Goal: Entertainment & Leisure: Browse casually

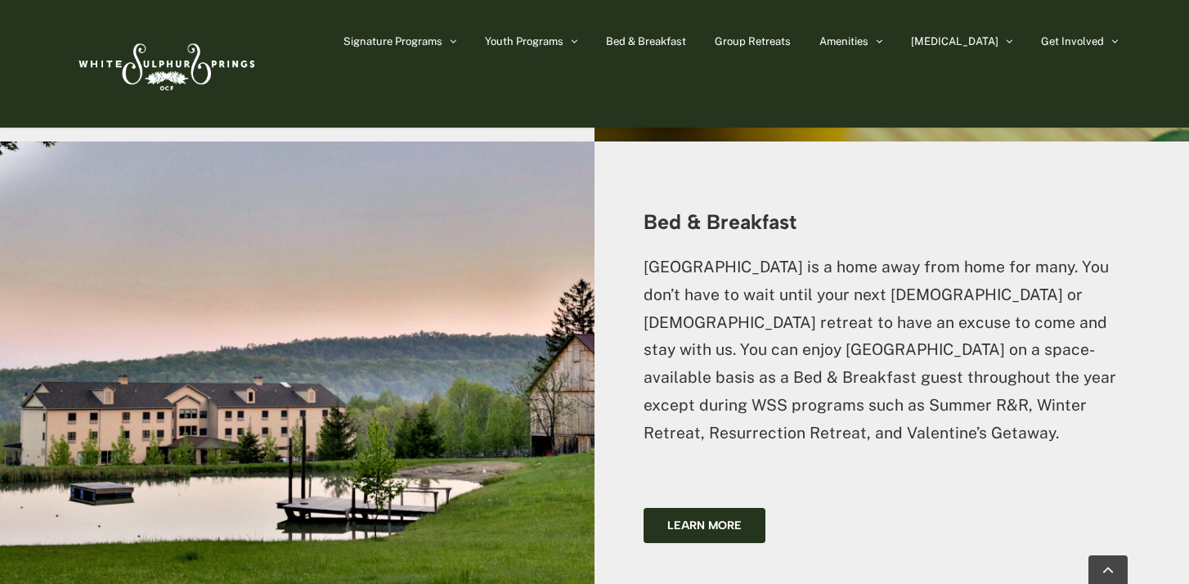
scroll to position [2727, 0]
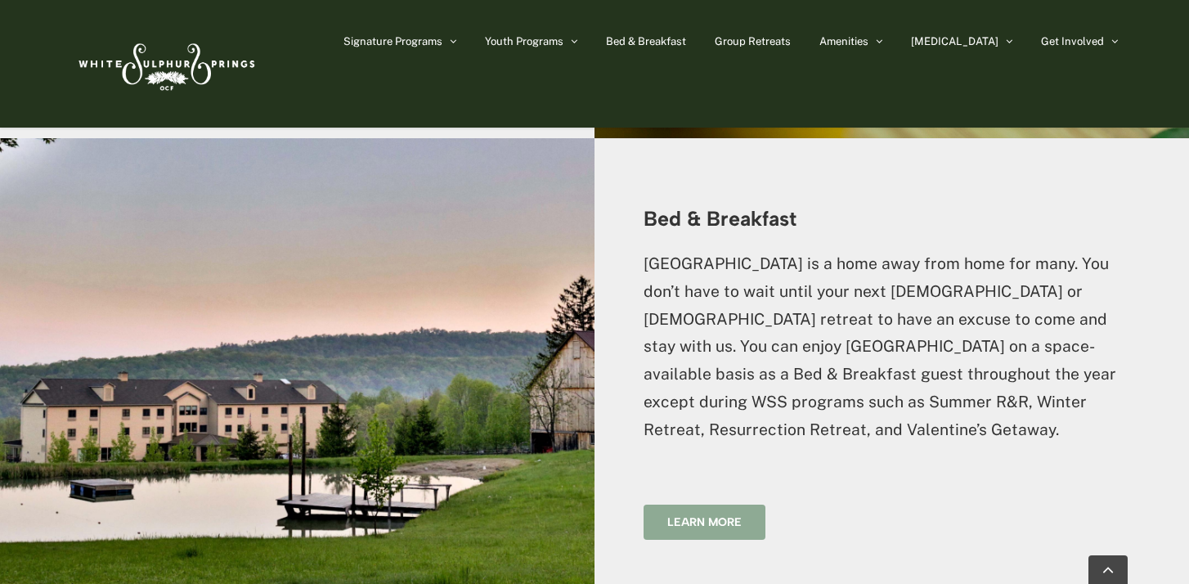
click at [702, 515] on span "Learn more" at bounding box center [705, 522] width 74 height 14
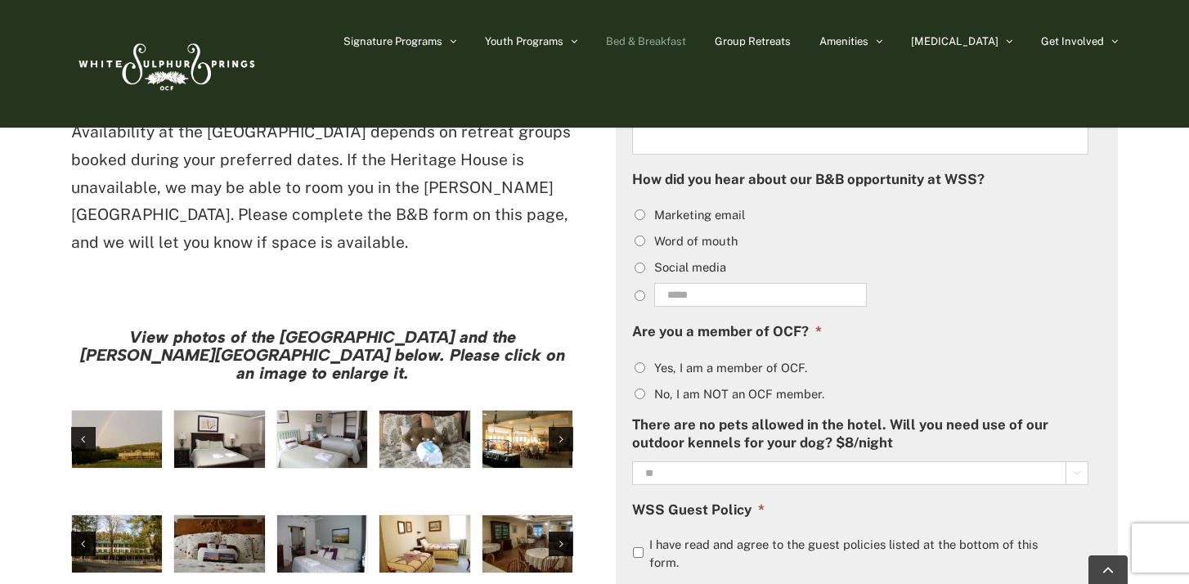
scroll to position [1198, 0]
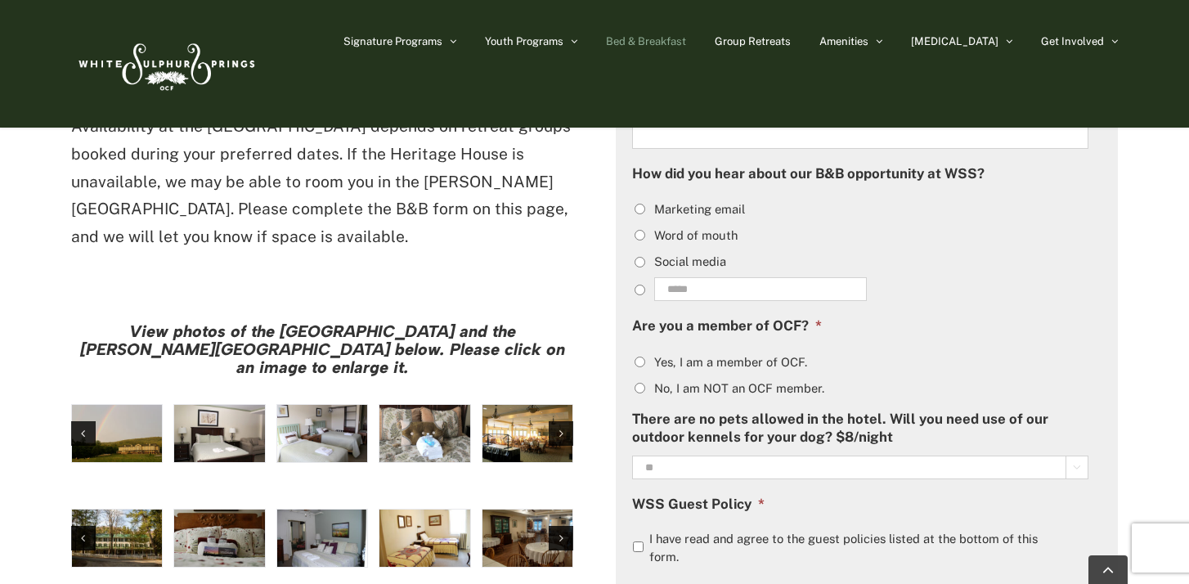
click at [103, 405] on img "large-heritage" at bounding box center [117, 433] width 90 height 57
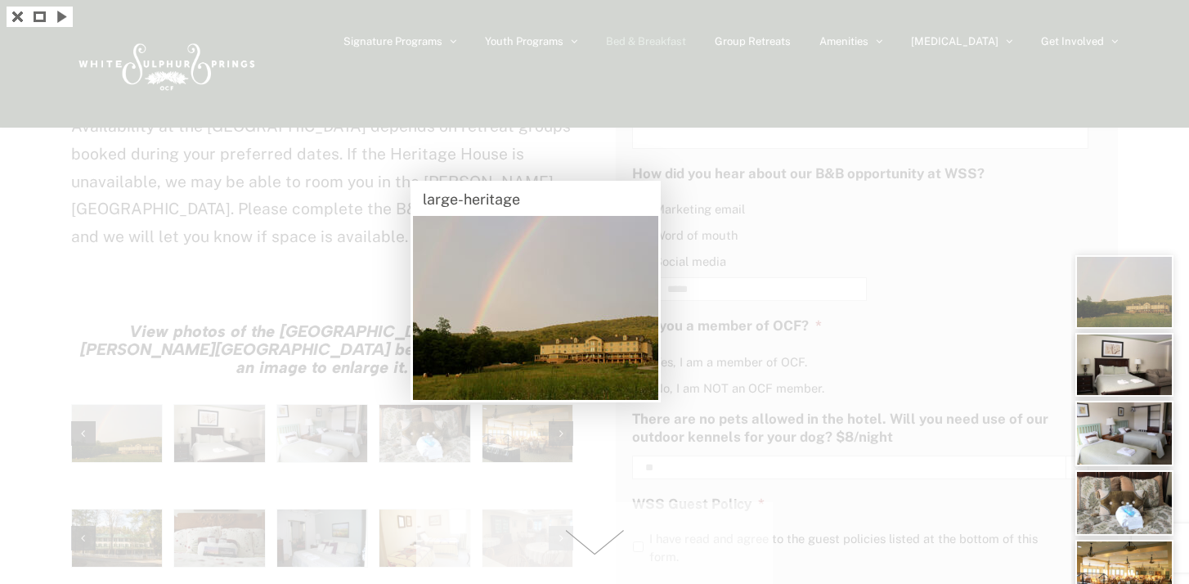
click at [590, 539] on span at bounding box center [594, 543] width 357 height 82
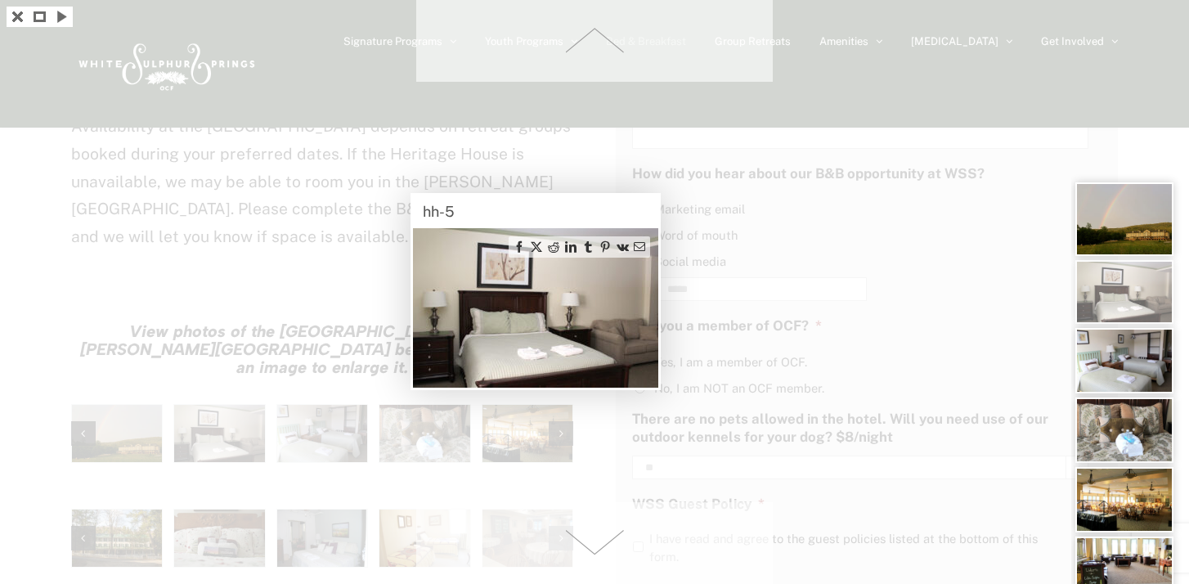
click at [590, 539] on span at bounding box center [594, 543] width 357 height 82
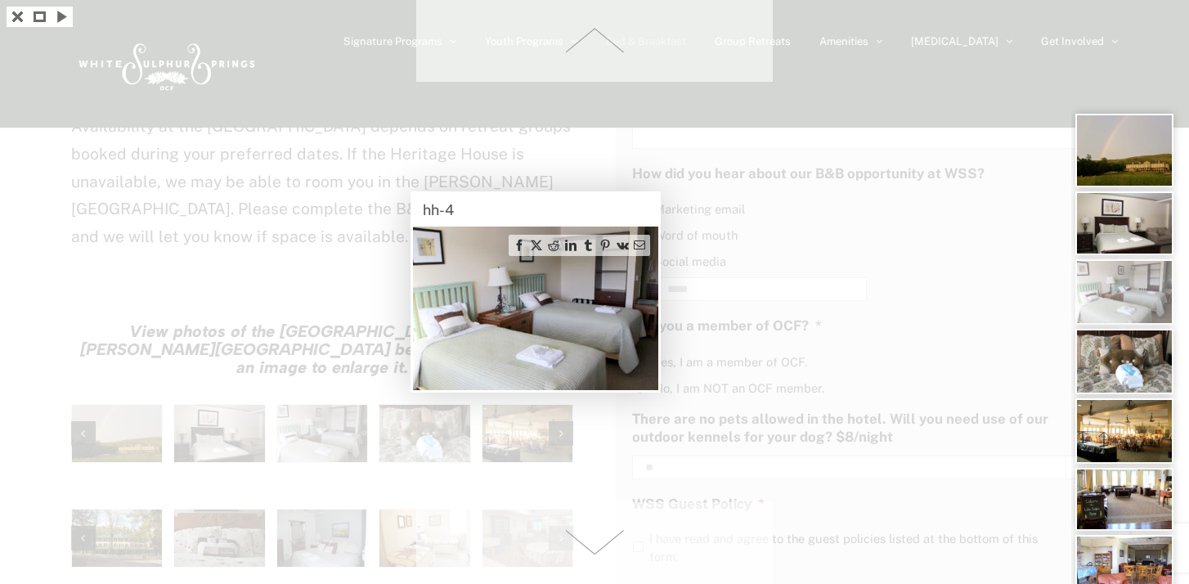
click at [590, 539] on span at bounding box center [594, 543] width 357 height 82
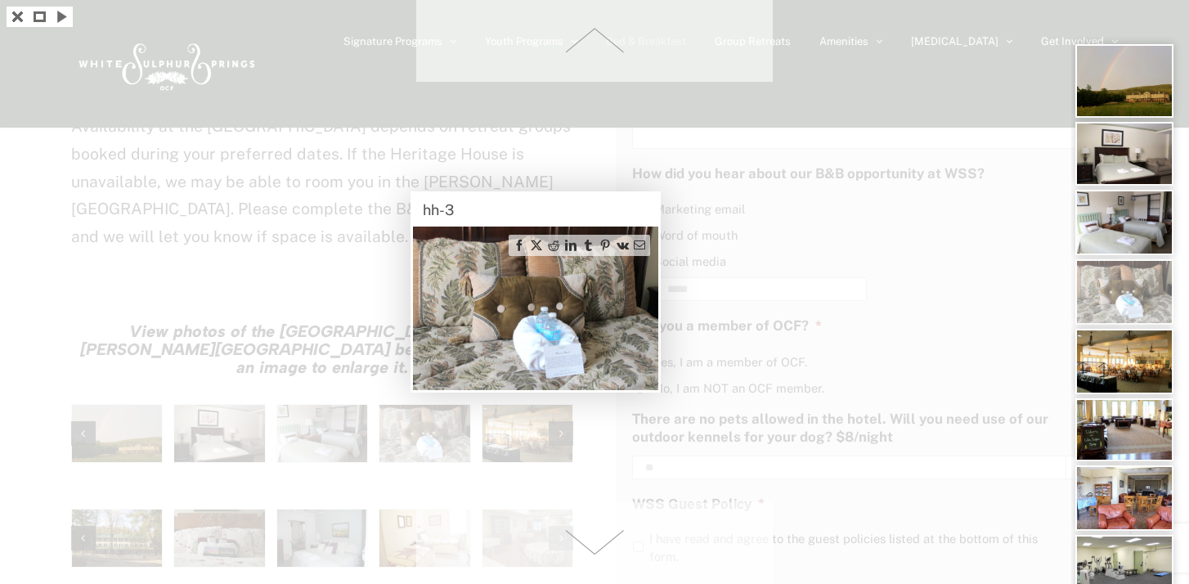
click at [590, 539] on span at bounding box center [594, 543] width 357 height 82
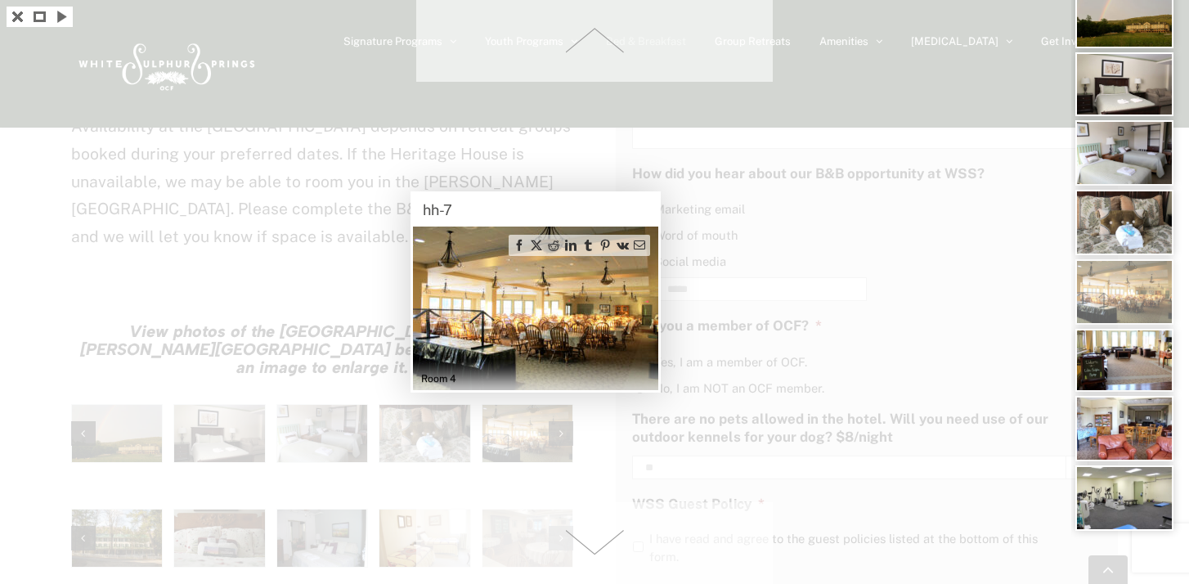
click at [590, 539] on span at bounding box center [594, 543] width 357 height 82
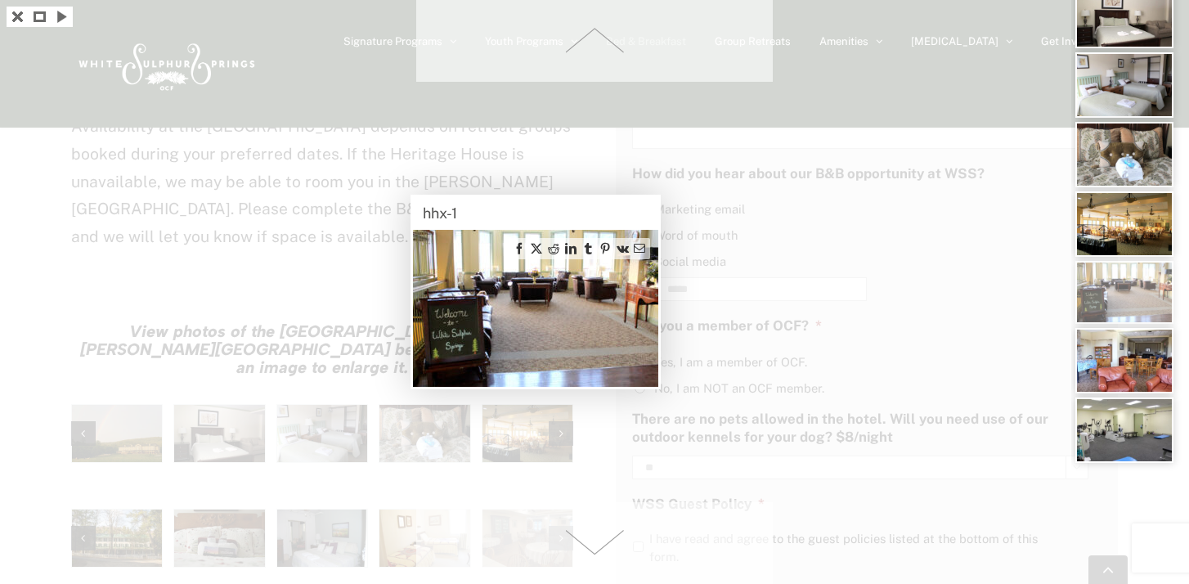
click at [590, 539] on span at bounding box center [594, 543] width 357 height 82
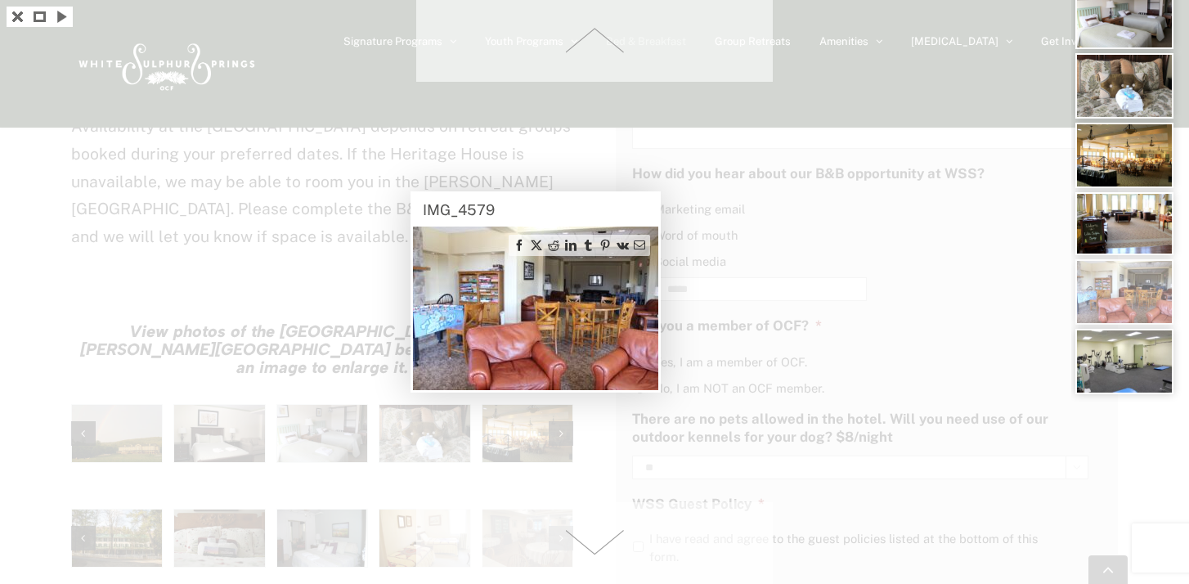
click at [590, 539] on span at bounding box center [594, 543] width 357 height 82
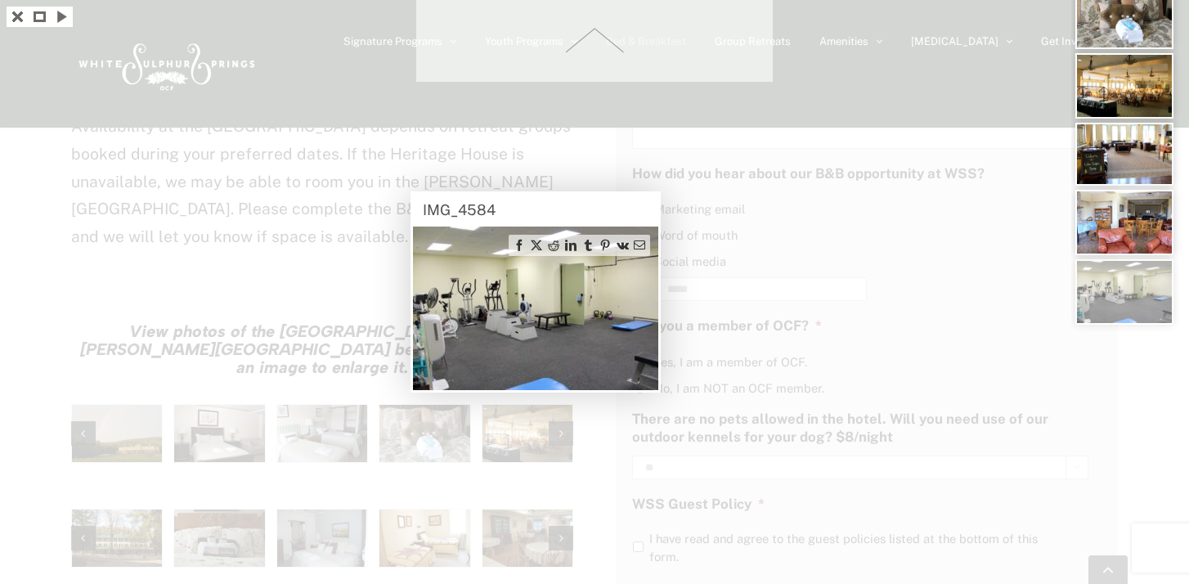
click at [590, 539] on div at bounding box center [594, 292] width 1189 height 584
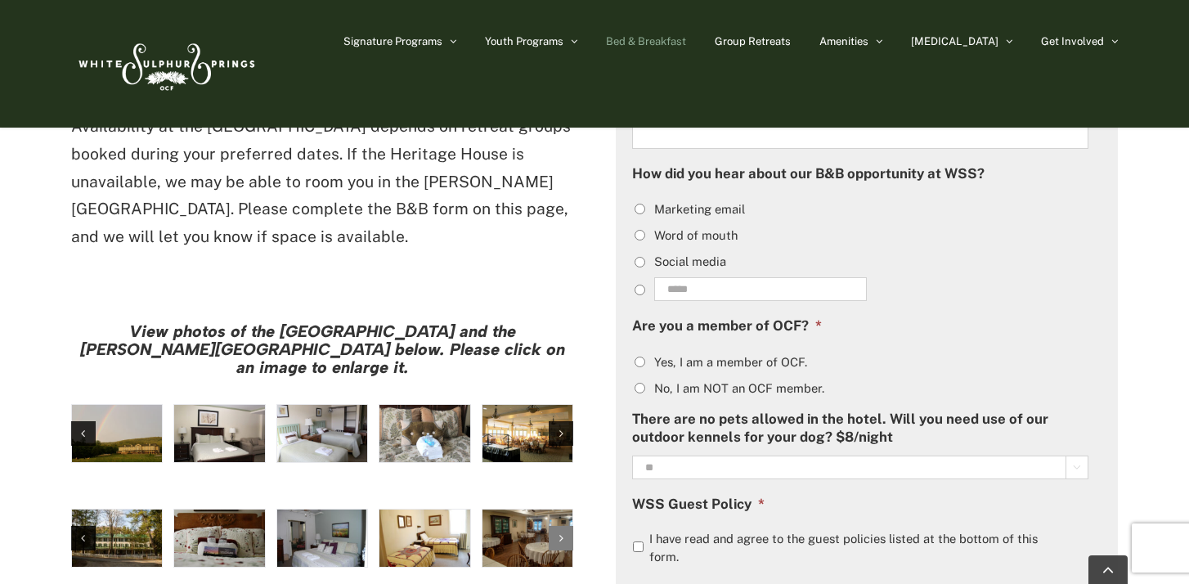
click at [560, 533] on icon "Next slide" at bounding box center [562, 538] width 4 height 11
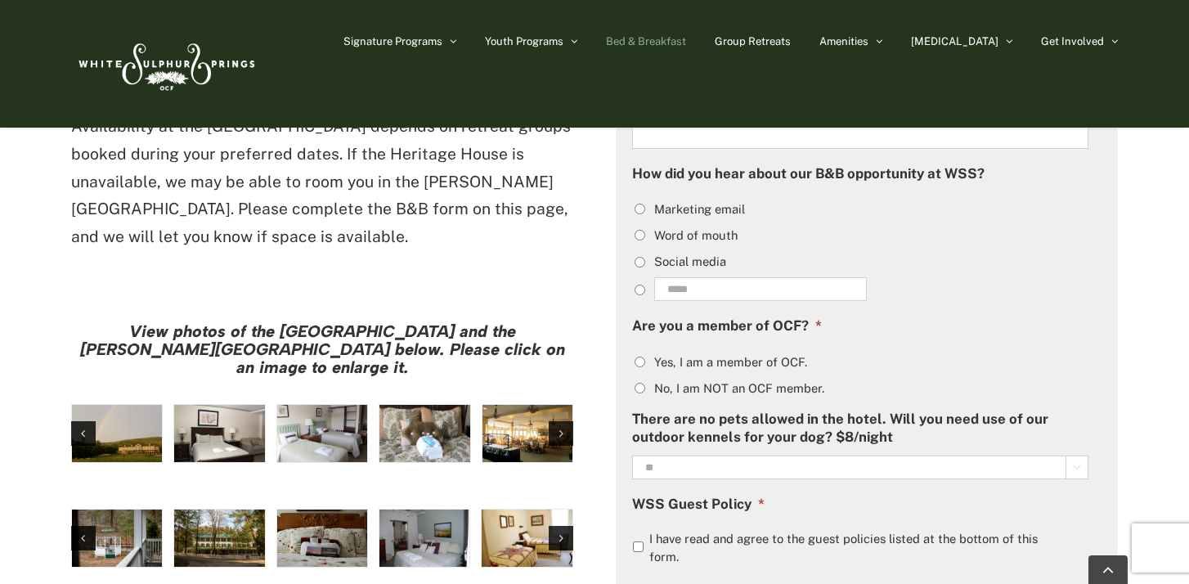
click at [114, 510] on img "Harrison House Gazebo" at bounding box center [117, 538] width 90 height 57
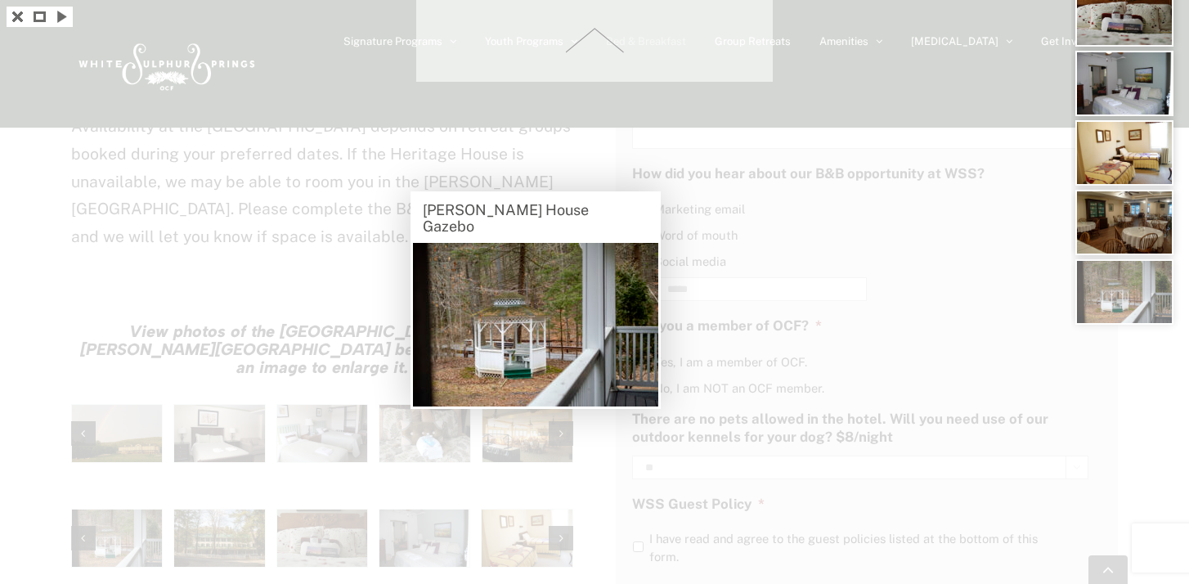
click at [589, 32] on span at bounding box center [594, 41] width 357 height 82
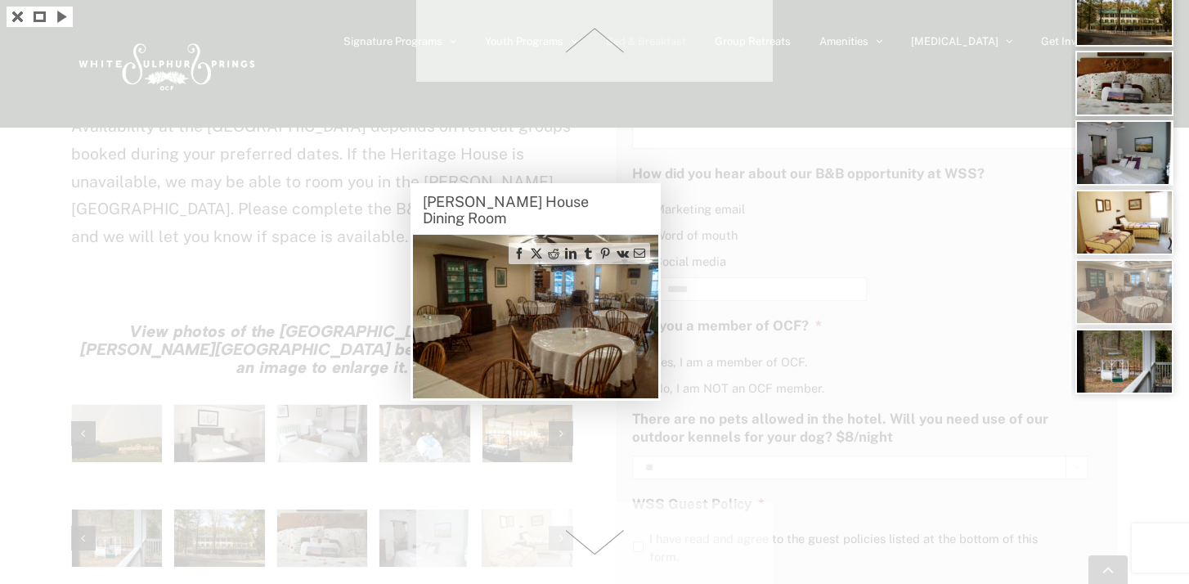
click at [589, 32] on span at bounding box center [594, 41] width 357 height 82
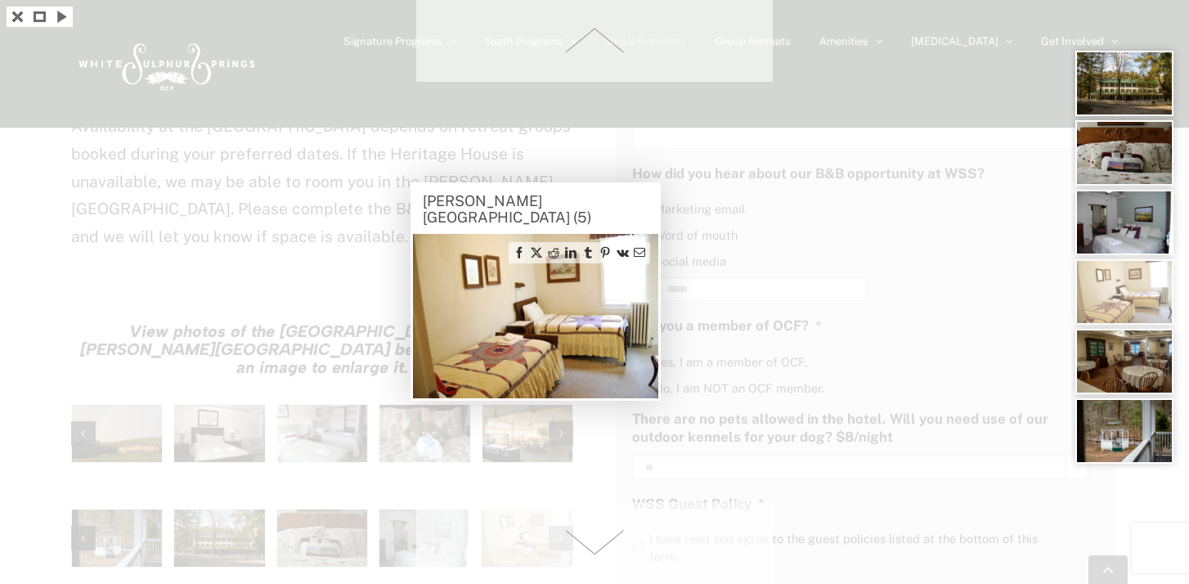
click at [589, 32] on span at bounding box center [594, 41] width 357 height 82
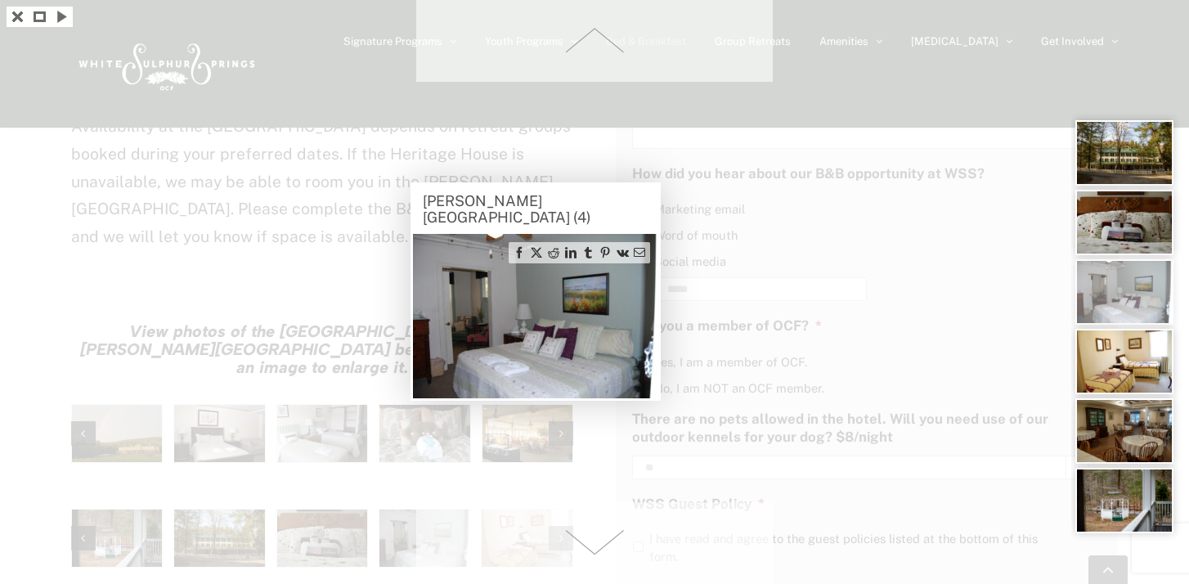
click at [589, 32] on span at bounding box center [594, 41] width 357 height 82
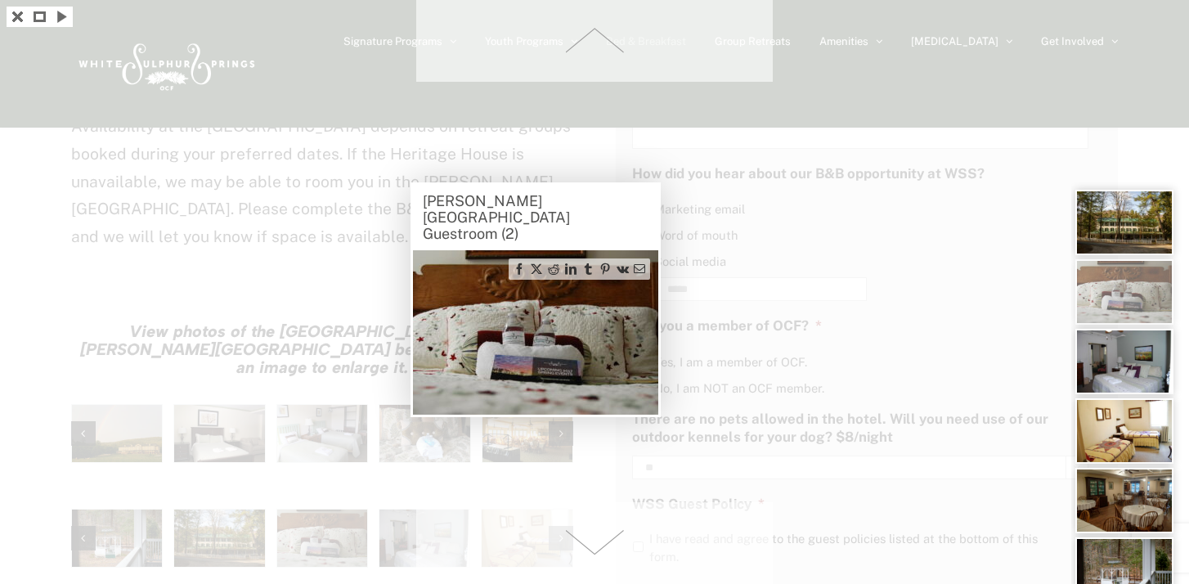
click at [589, 32] on span at bounding box center [594, 41] width 357 height 82
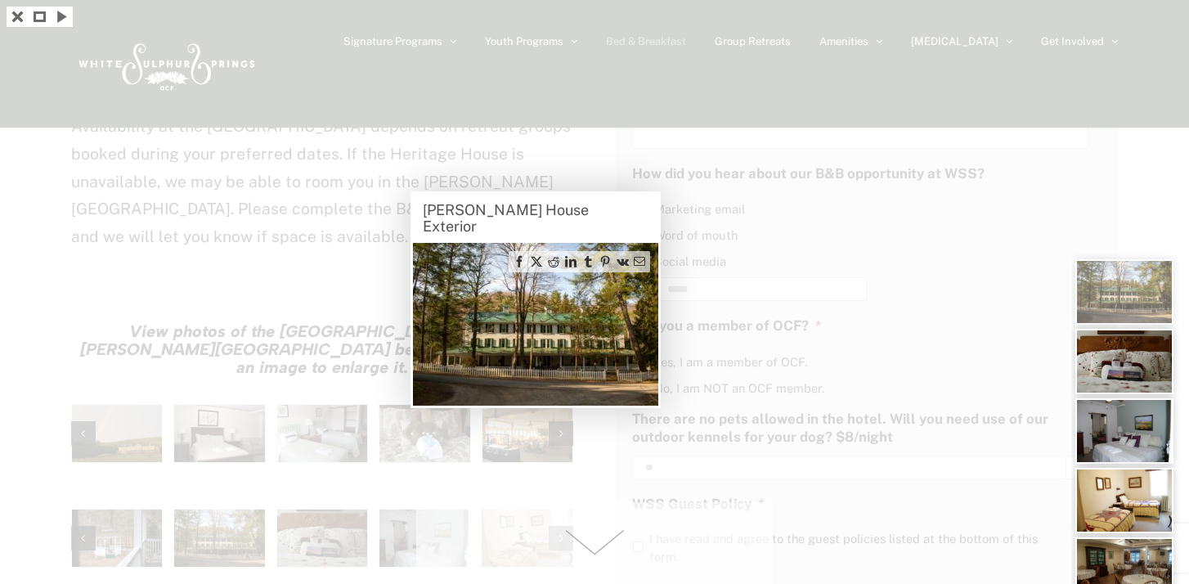
click at [589, 32] on div at bounding box center [594, 292] width 1189 height 584
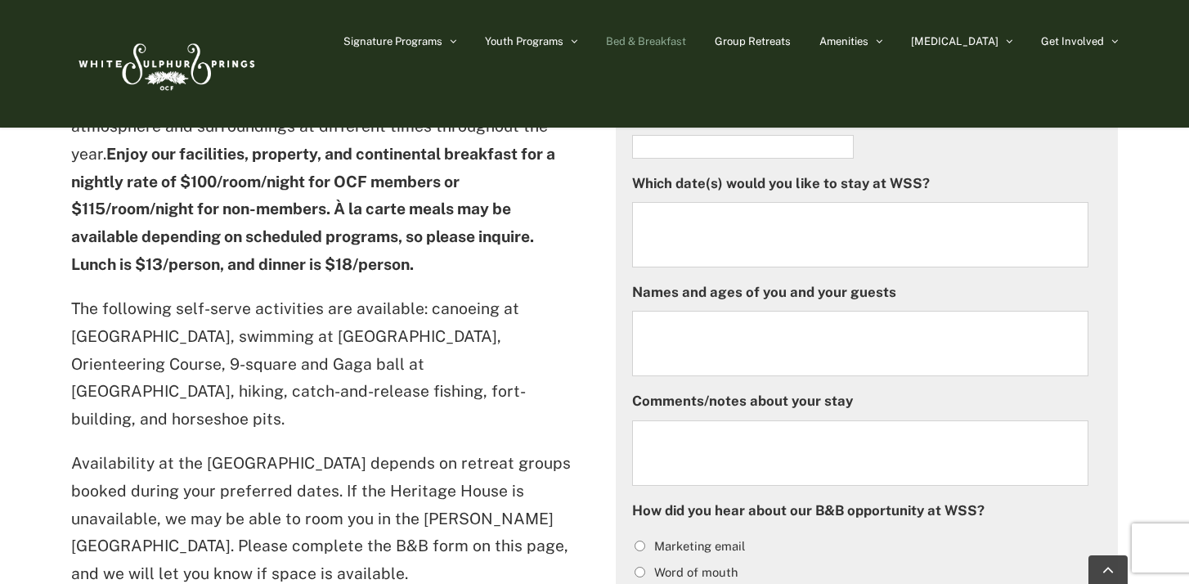
scroll to position [599, 0]
